Goal: Task Accomplishment & Management: Manage account settings

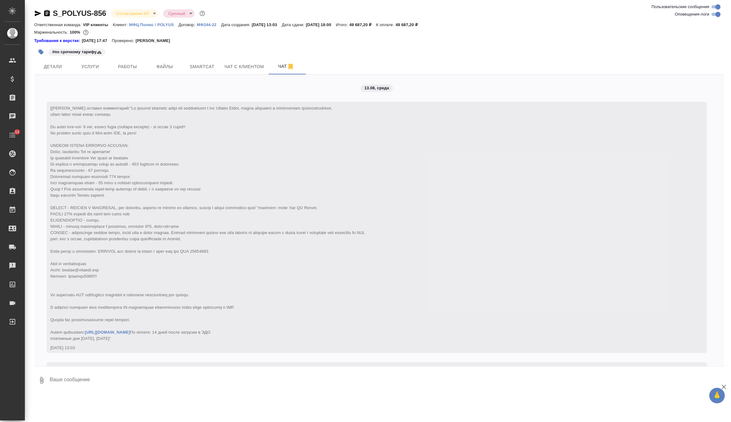
scroll to position [603, 0]
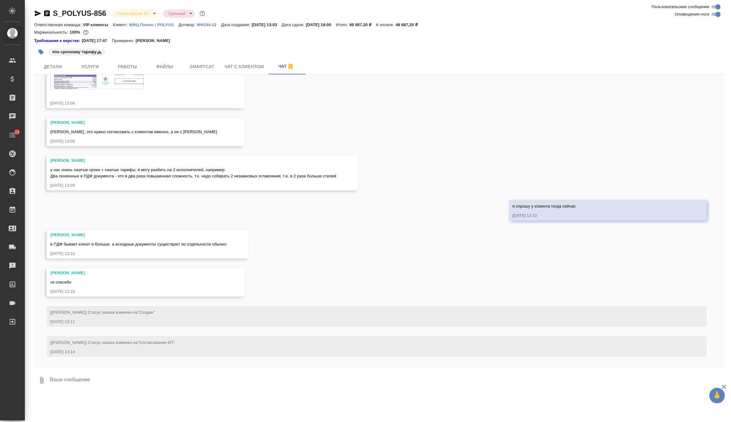
click at [140, 12] on body "🙏 .cls-1 fill:#fff; AWATERA Zverzhanovskaya [PERSON_NAME] Спецификации Заказы 0…" at bounding box center [365, 211] width 731 height 422
click at [136, 104] on li "Отменен" at bounding box center [139, 108] width 57 height 11
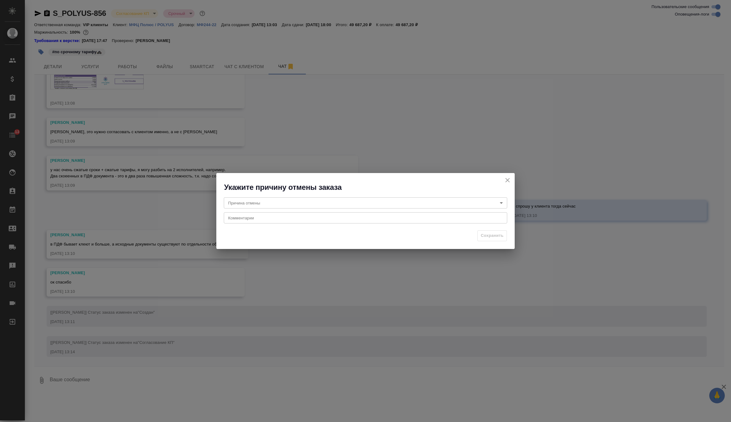
click at [258, 206] on body "🙏 .cls-1 fill:#fff; AWATERA Zverzhanovskaya [PERSON_NAME] Спецификации Заказы 0…" at bounding box center [365, 211] width 731 height 422
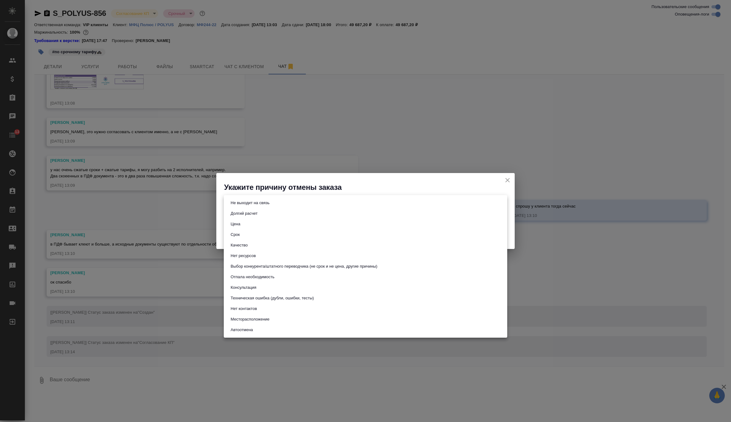
click at [260, 273] on li "Отпала необходимость" at bounding box center [366, 276] width 284 height 11
type input "noNeed"
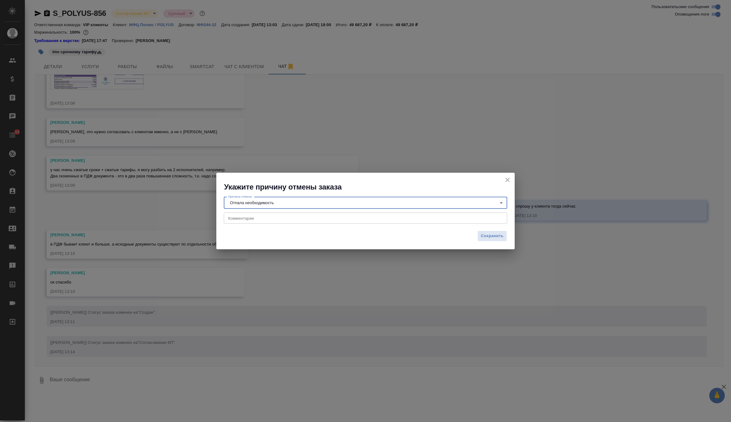
click at [263, 222] on div "x Комментарии" at bounding box center [366, 217] width 284 height 11
paste textarea "внутренний заказчик отменил этот заказ. Поэтому запрос закрываем."
click at [231, 218] on textarea "внутренний заказчик отменил этот заказ. Поэтому запрос закрываем." at bounding box center [365, 218] width 275 height 5
type textarea "Внутренний заказчик отменил этот заказ. Поэтому запрос закрываем."
click at [501, 234] on span "Сохранить" at bounding box center [492, 235] width 23 height 7
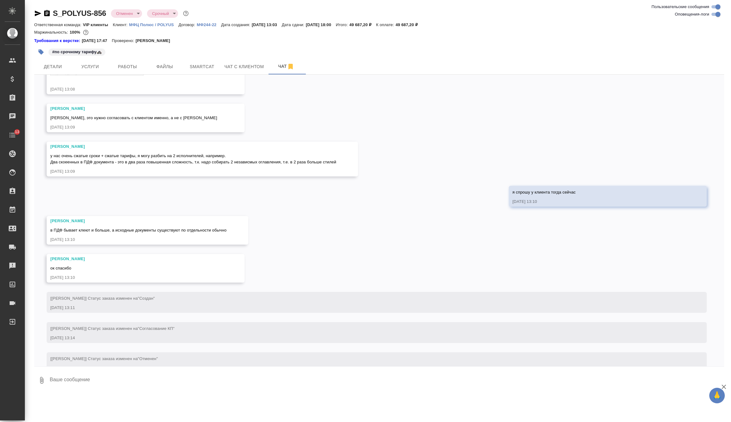
scroll to position [633, 0]
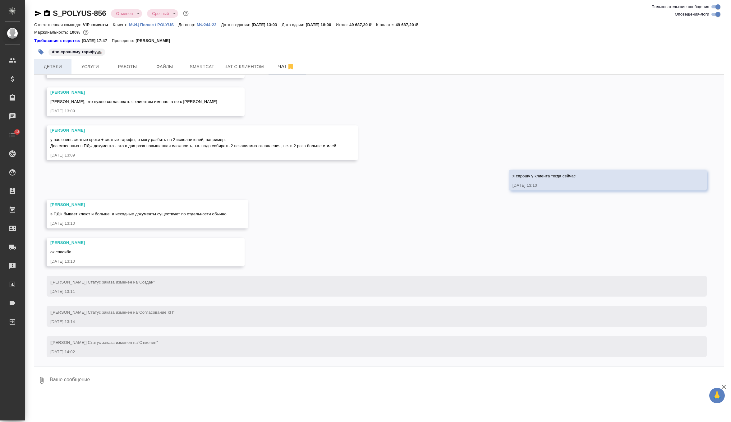
click at [46, 70] on button "Детали" at bounding box center [52, 67] width 37 height 16
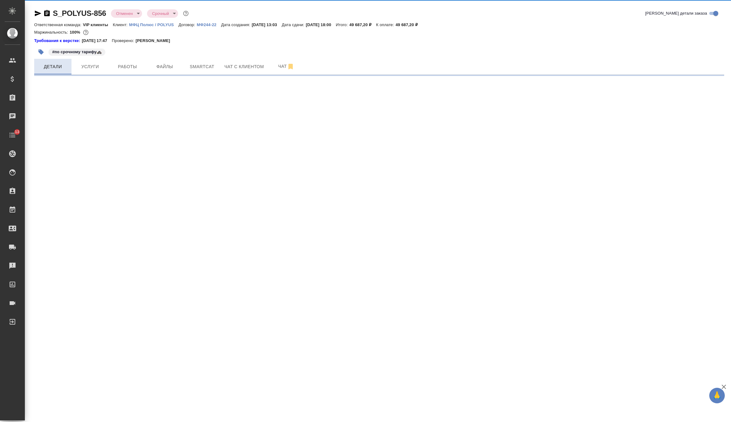
select select "RU"
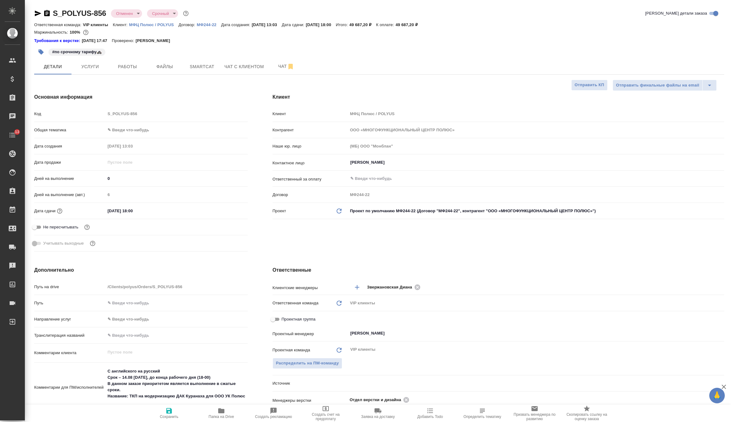
type textarea "x"
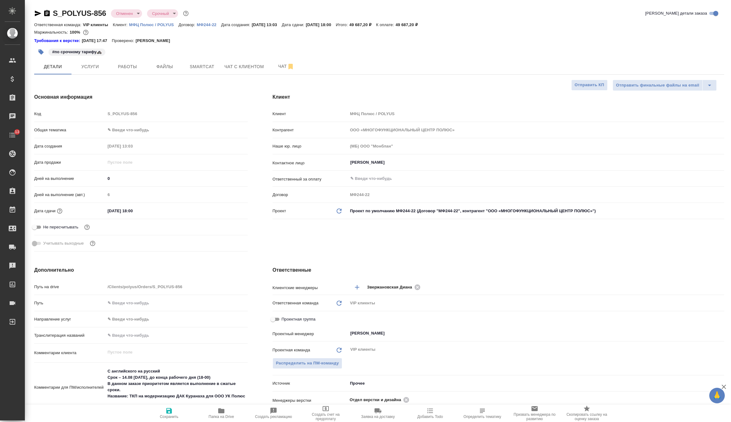
type textarea "x"
click at [278, 63] on span "Чат" at bounding box center [286, 67] width 30 height 8
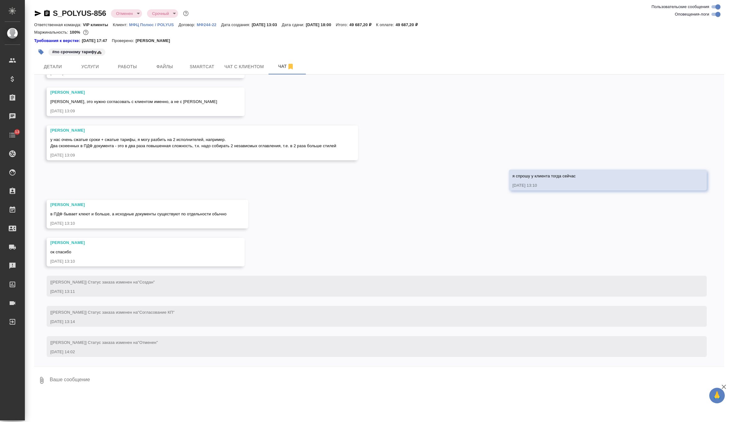
scroll to position [633, 0]
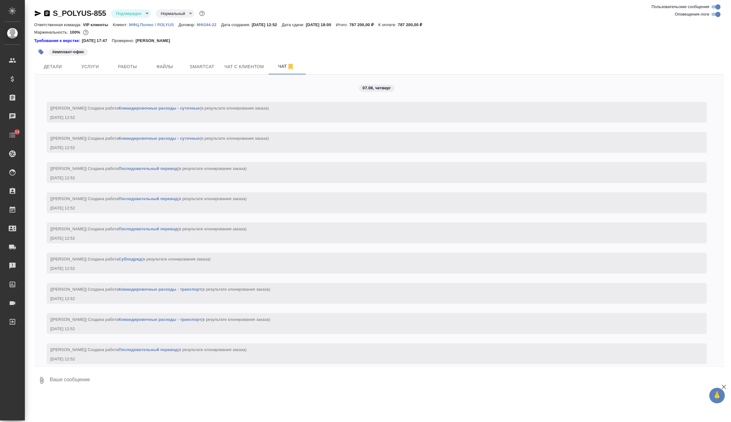
scroll to position [2523, 0]
